Goal: Information Seeking & Learning: Learn about a topic

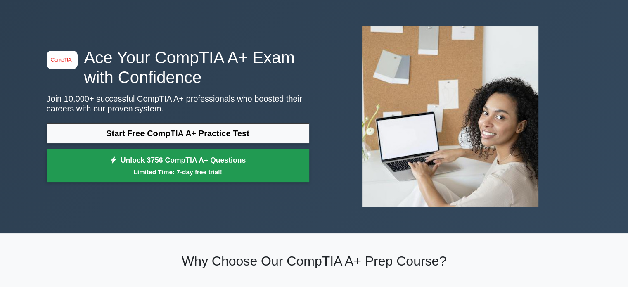
scroll to position [27, 0]
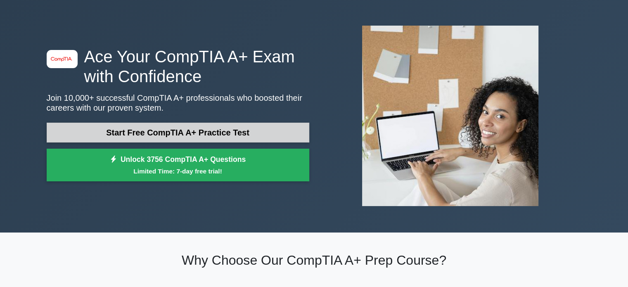
click at [195, 126] on link "Start Free CompTIA A+ Practice Test" at bounding box center [178, 133] width 263 height 20
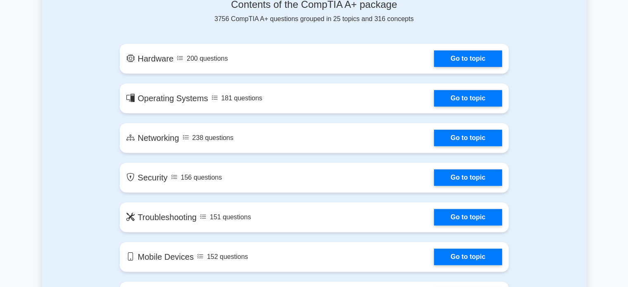
scroll to position [474, 0]
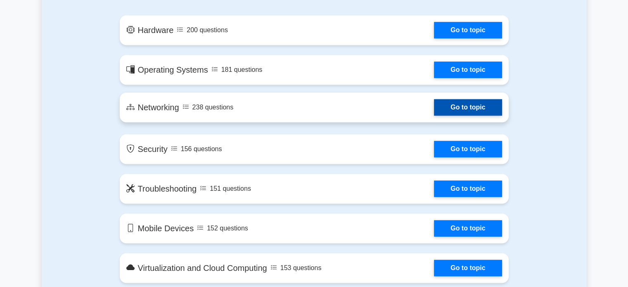
click at [434, 106] on link "Go to topic" at bounding box center [468, 107] width 68 height 17
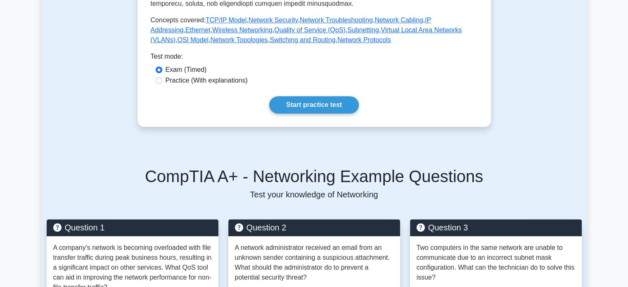
scroll to position [362, 0]
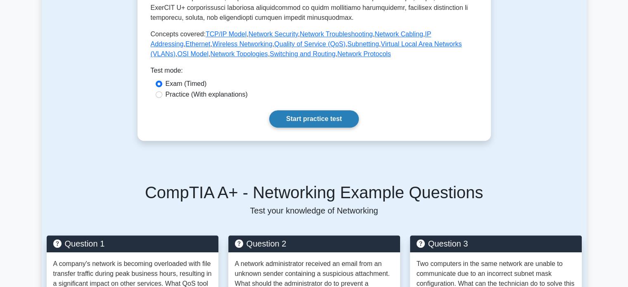
click at [296, 118] on link "Start practice test" at bounding box center [314, 118] width 90 height 17
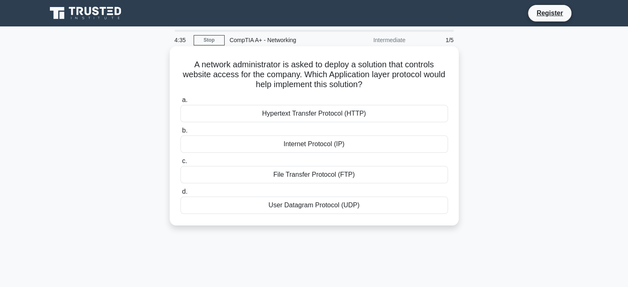
click at [316, 116] on div "Hypertext Transfer Protocol (HTTP)" at bounding box center [315, 113] width 268 height 17
click at [181, 103] on input "a. Hypertext Transfer Protocol (HTTP)" at bounding box center [181, 99] width 0 height 5
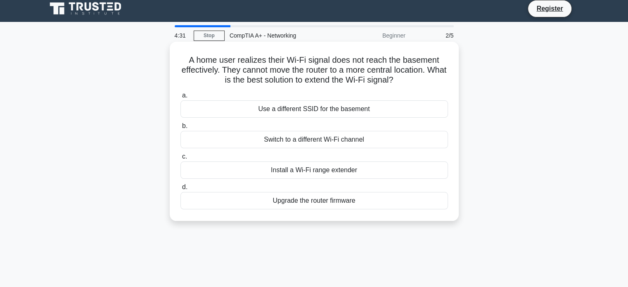
scroll to position [4, 0]
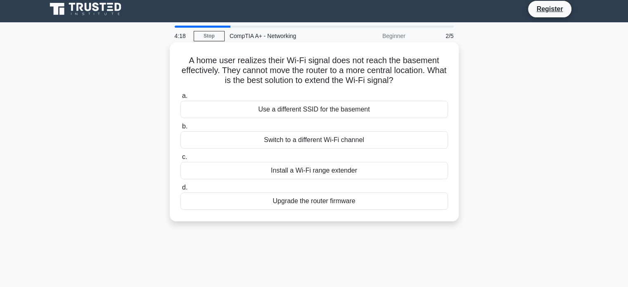
click at [302, 173] on div "Install a Wi-Fi range extender" at bounding box center [315, 170] width 268 height 17
click at [181, 160] on input "c. Install a Wi-Fi range extender" at bounding box center [181, 156] width 0 height 5
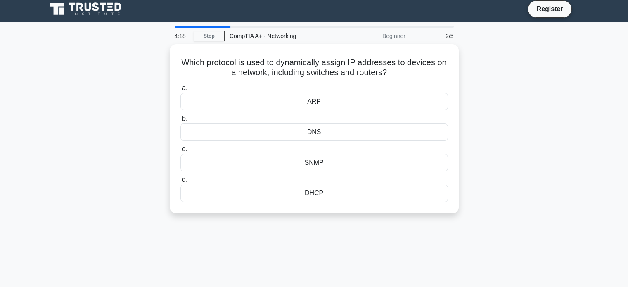
scroll to position [0, 0]
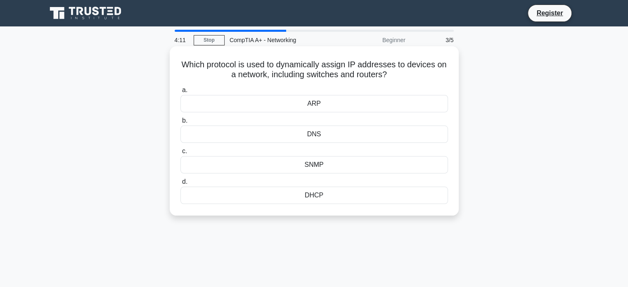
click at [314, 194] on div "DHCP" at bounding box center [315, 195] width 268 height 17
click at [181, 185] on input "d. DHCP" at bounding box center [181, 181] width 0 height 5
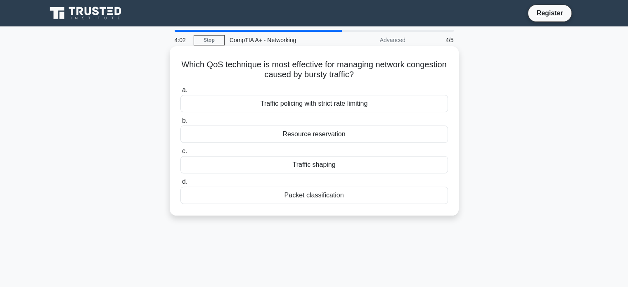
click at [339, 184] on label "d. Packet classification" at bounding box center [315, 190] width 268 height 27
click at [181, 184] on input "d. Packet classification" at bounding box center [181, 181] width 0 height 5
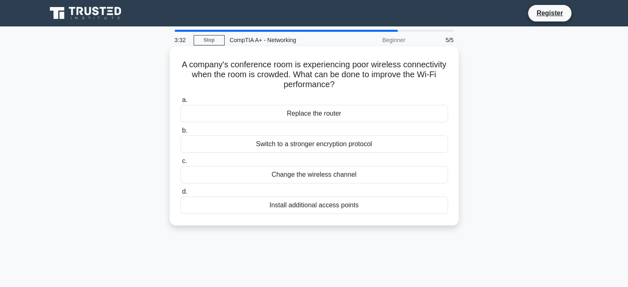
click at [321, 206] on div "Install additional access points" at bounding box center [315, 205] width 268 height 17
click at [181, 195] on input "d. Install additional access points" at bounding box center [181, 191] width 0 height 5
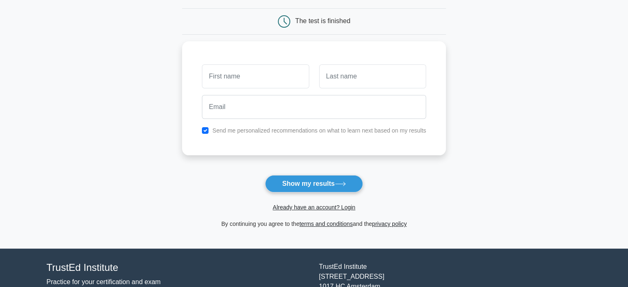
scroll to position [76, 0]
click at [303, 183] on button "Show my results" at bounding box center [313, 183] width 97 height 17
